Goal: Find specific page/section: Find specific page/section

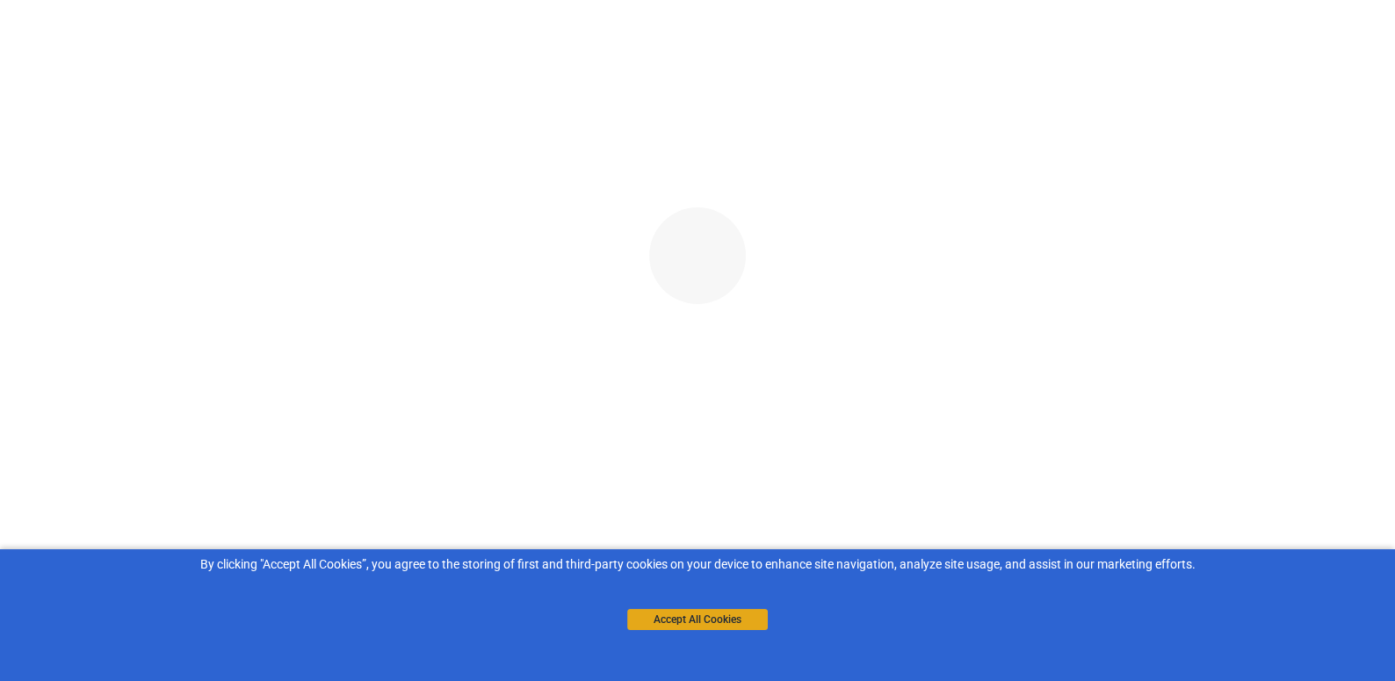
click at [690, 618] on button "Accept All Cookies" at bounding box center [697, 619] width 141 height 21
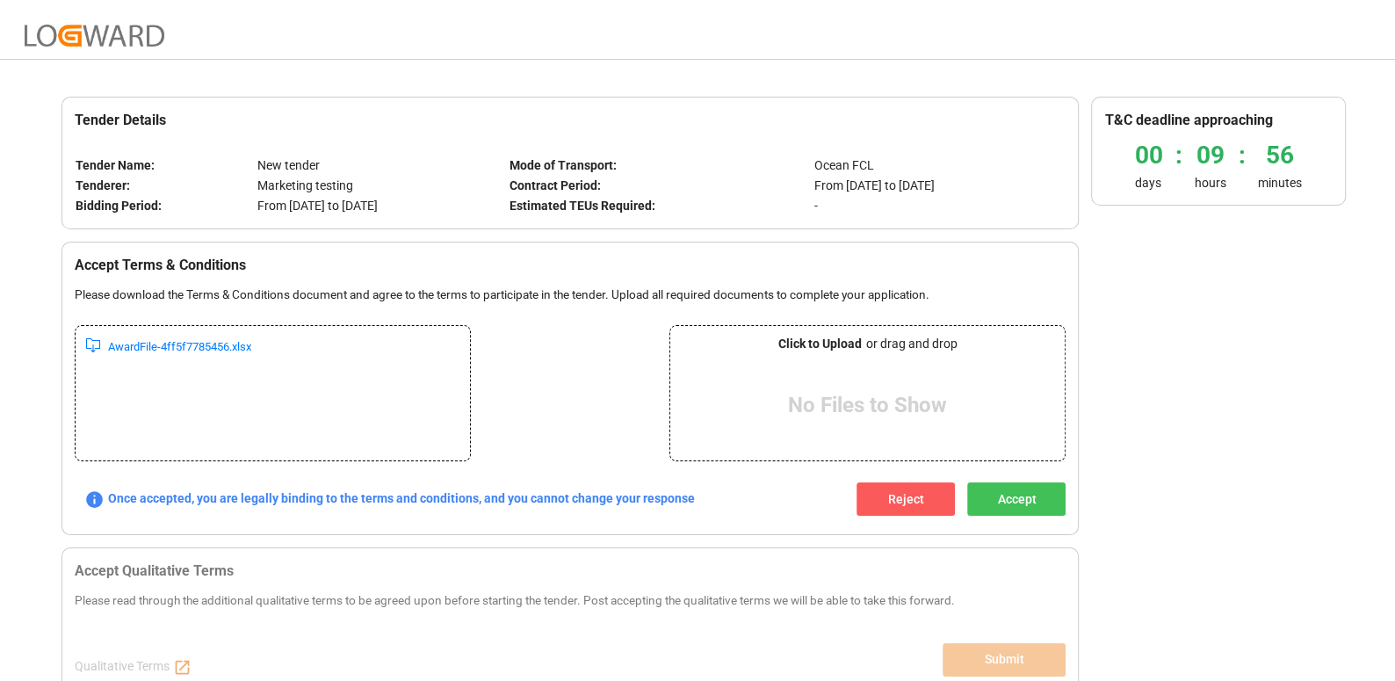
click at [882, 502] on button "Reject" at bounding box center [905, 498] width 98 height 33
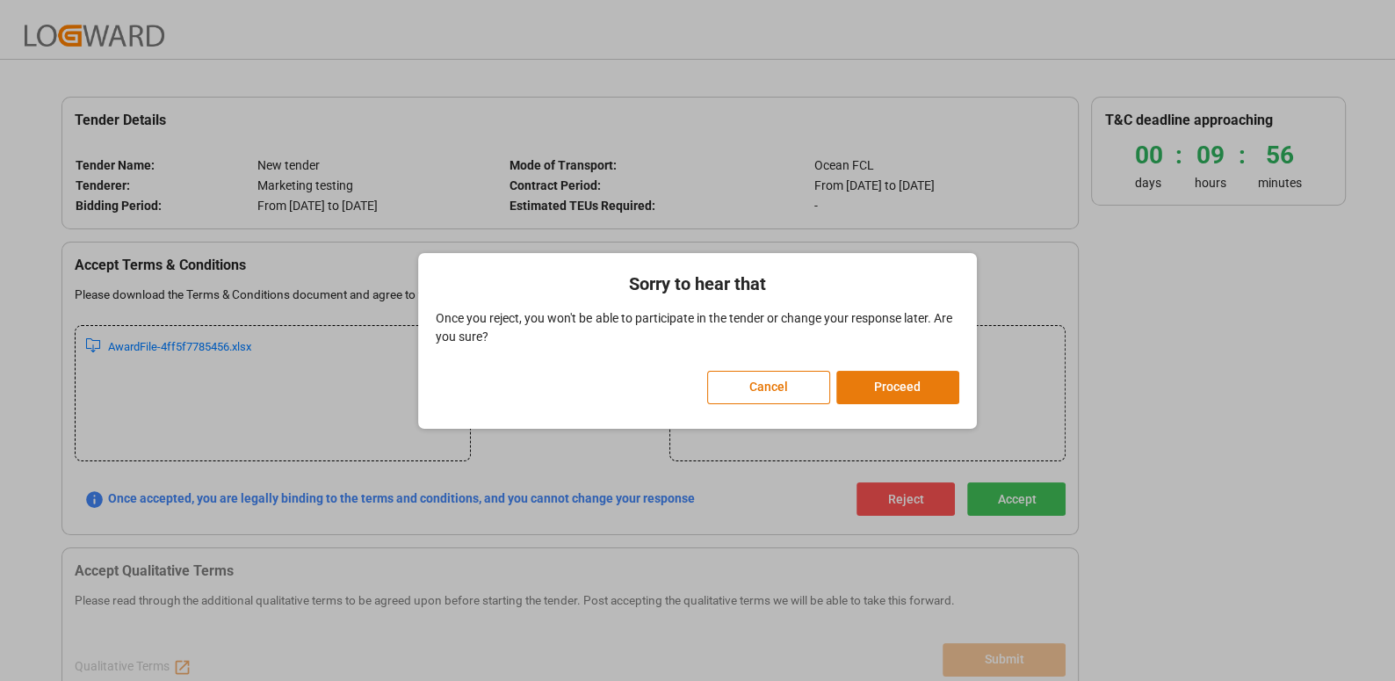
click at [878, 395] on button "Proceed" at bounding box center [897, 387] width 123 height 33
